Goal: Information Seeking & Learning: Learn about a topic

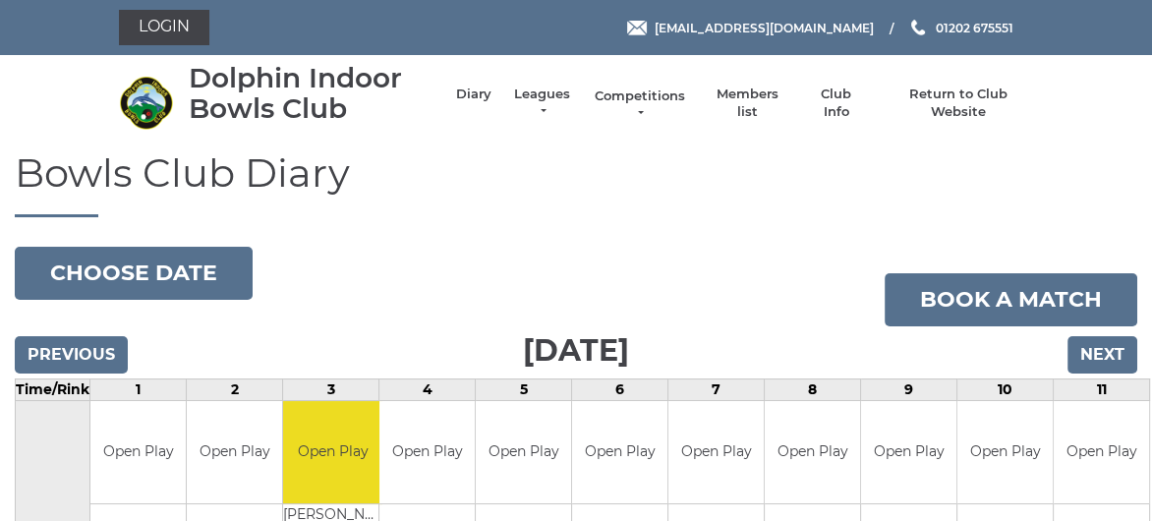
click at [659, 93] on link "Competitions" at bounding box center [640, 104] width 94 height 35
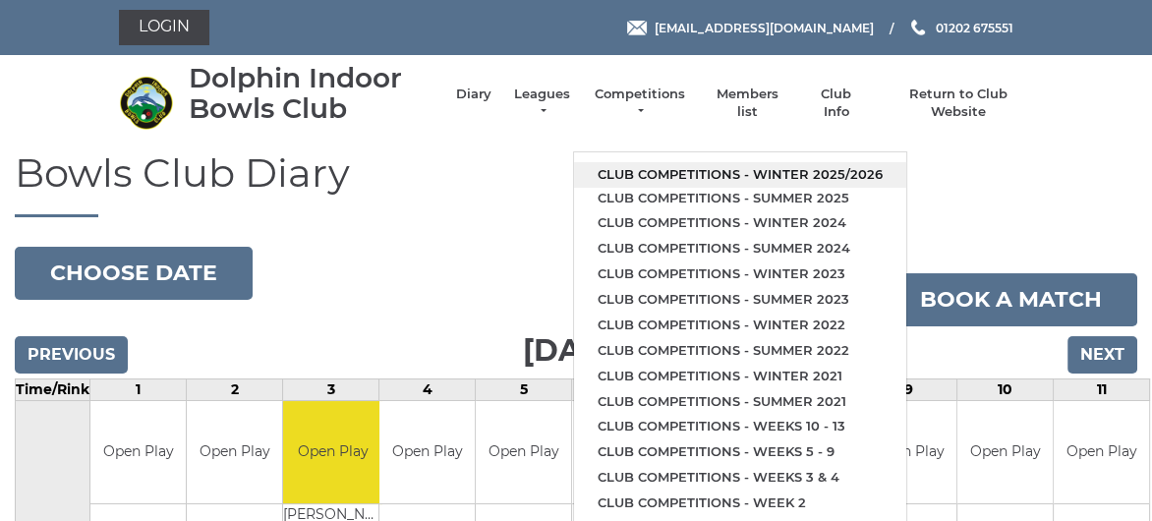
click at [690, 172] on link "Club competitions - Winter 2025/2026" at bounding box center [740, 175] width 332 height 26
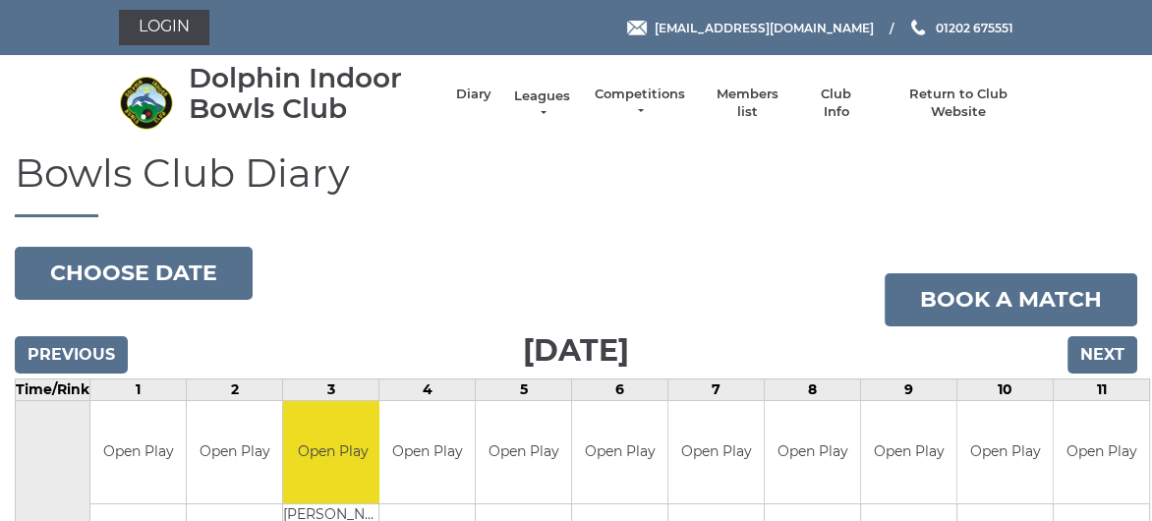
click at [543, 93] on link "Leagues" at bounding box center [542, 104] width 62 height 35
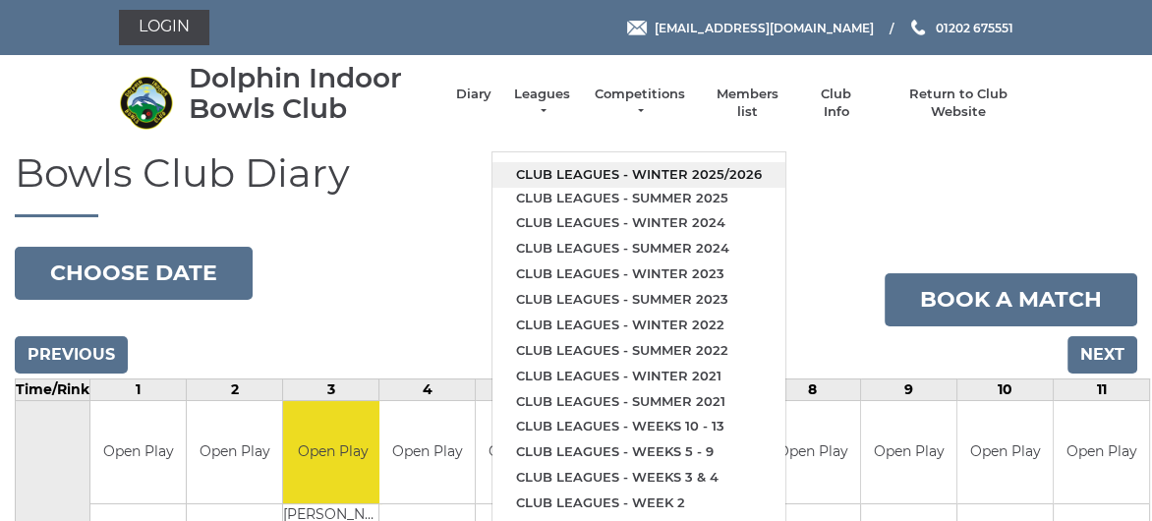
click at [579, 171] on link "Club leagues - Winter 2025/2026" at bounding box center [638, 175] width 293 height 26
click at [579, 171] on h1 "Bowls Club Diary" at bounding box center [576, 184] width 1122 height 66
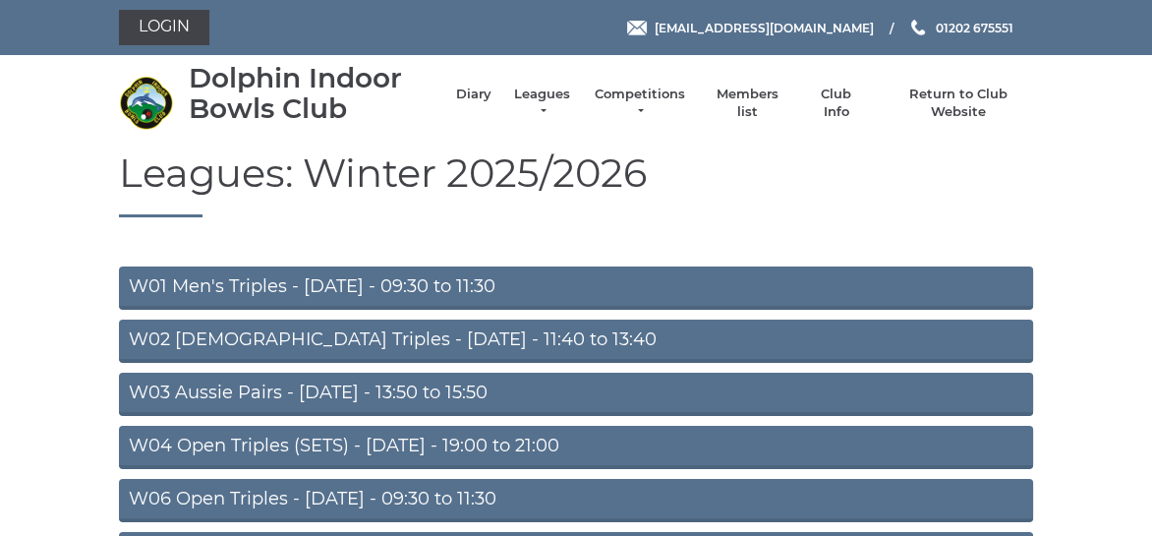
scroll to position [98, 0]
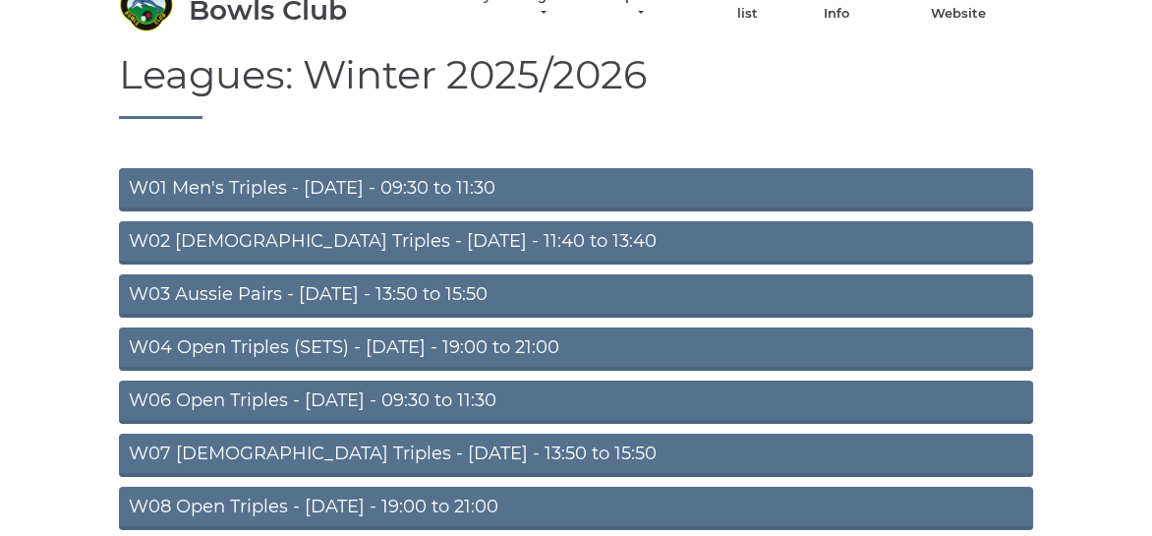
click at [344, 189] on link "W01 Men's Triples - Monday - 09:30 to 11:30" at bounding box center [576, 189] width 914 height 43
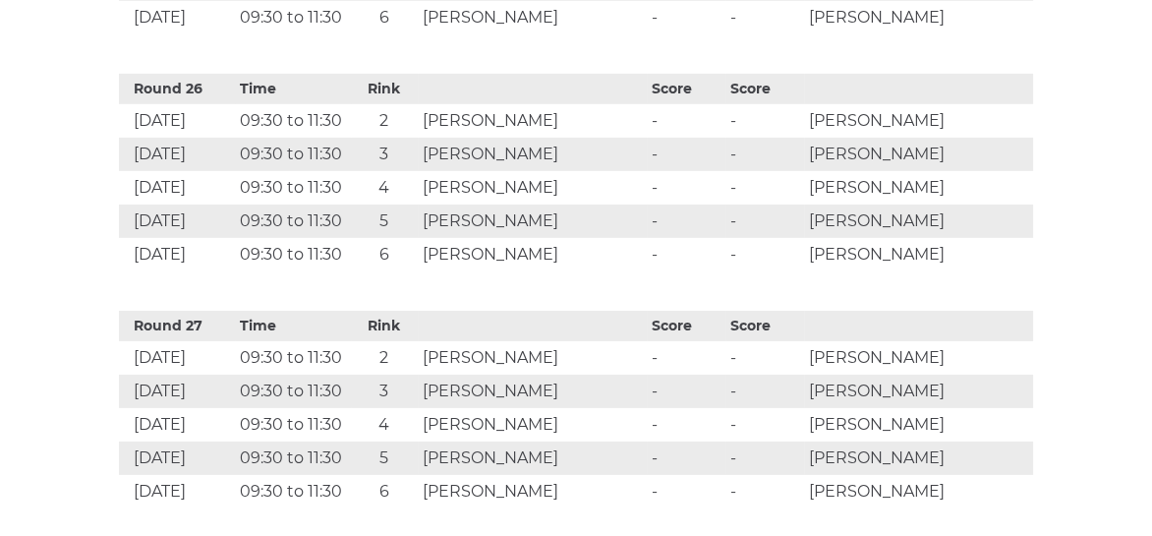
scroll to position [6905, 0]
